Goal: Transaction & Acquisition: Book appointment/travel/reservation

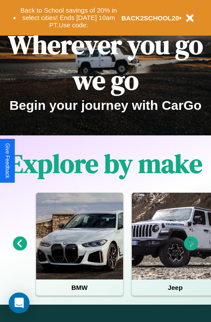
scroll to position [134, 0]
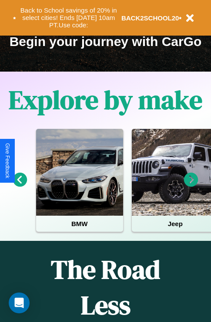
click at [20, 186] on icon at bounding box center [20, 180] width 14 height 14
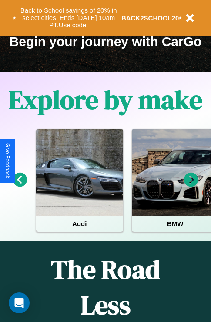
click at [68, 18] on button "Back to School savings of 20% in select cities! Ends [DATE] 10am PT. Use code:" at bounding box center [68, 17] width 105 height 27
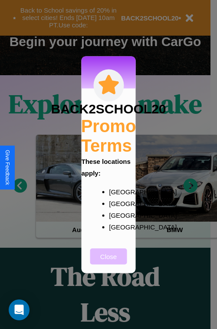
click at [109, 262] on button "Close" at bounding box center [108, 256] width 37 height 16
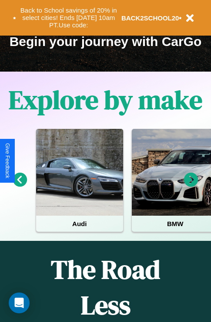
click at [191, 186] on icon at bounding box center [191, 180] width 14 height 14
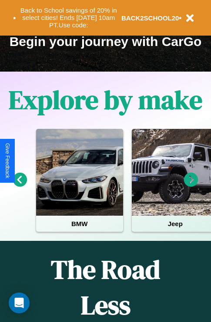
click at [191, 186] on icon at bounding box center [191, 180] width 14 height 14
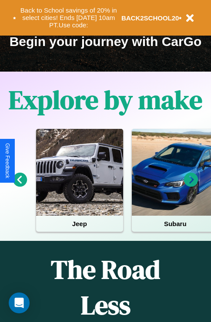
click at [20, 186] on icon at bounding box center [20, 180] width 14 height 14
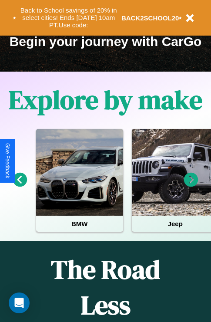
click at [20, 186] on icon at bounding box center [20, 180] width 14 height 14
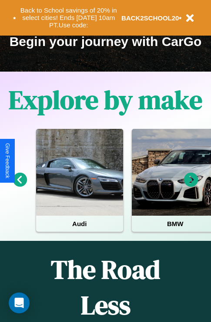
click at [20, 186] on icon at bounding box center [20, 180] width 14 height 14
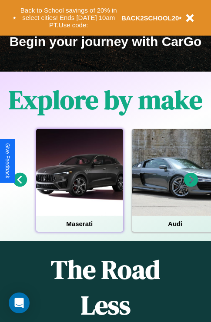
click at [79, 186] on div at bounding box center [79, 172] width 87 height 87
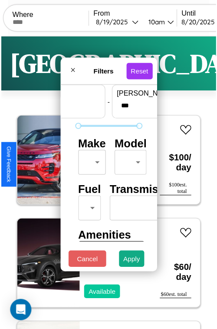
scroll to position [26, 0]
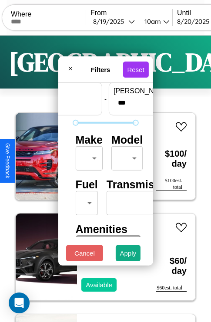
click at [87, 156] on body "CarGo Where From [DATE] 10am Until [DATE] 10am Become a Host Login Sign Up Dall…" at bounding box center [105, 179] width 211 height 358
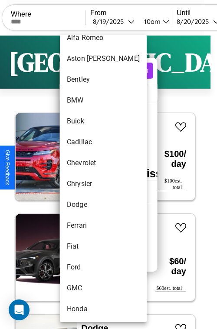
scroll to position [79, 0]
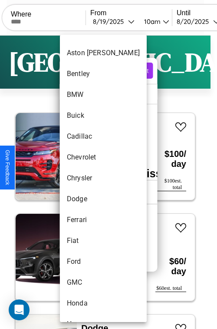
click at [87, 178] on li "Chrysler" at bounding box center [103, 178] width 87 height 21
type input "********"
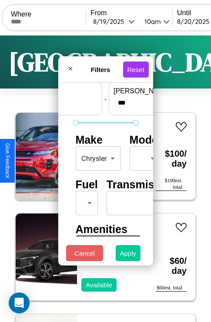
click at [128, 256] on button "Apply" at bounding box center [128, 254] width 25 height 16
